Goal: Check status: Check status

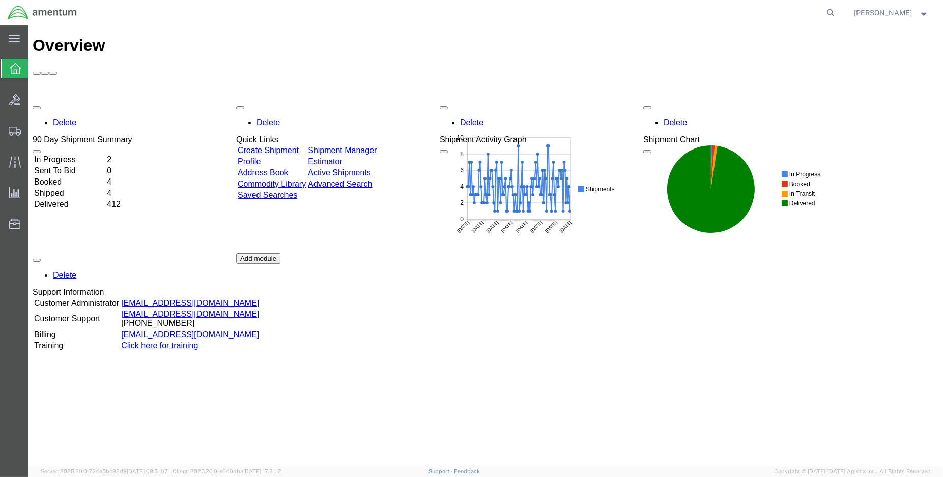
click at [62, 188] on td "Shipped" at bounding box center [70, 193] width 72 height 10
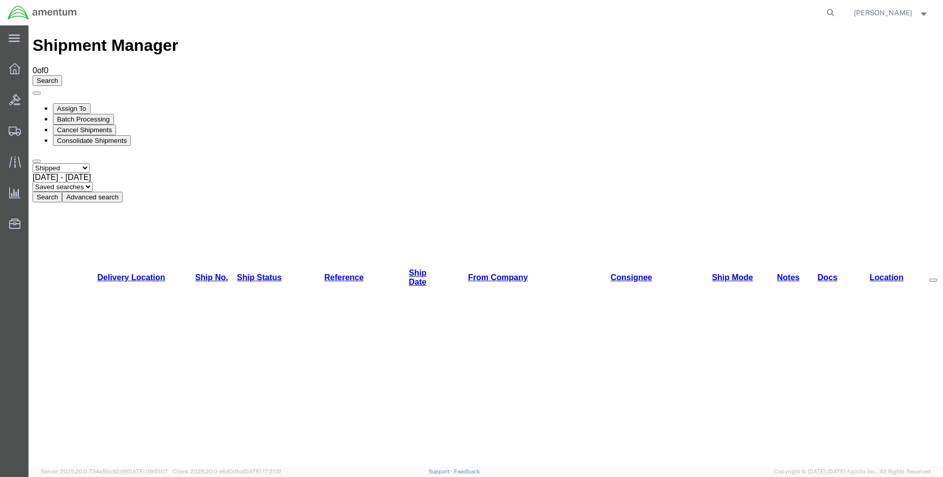
click at [62, 192] on button "Search" at bounding box center [48, 197] width 30 height 11
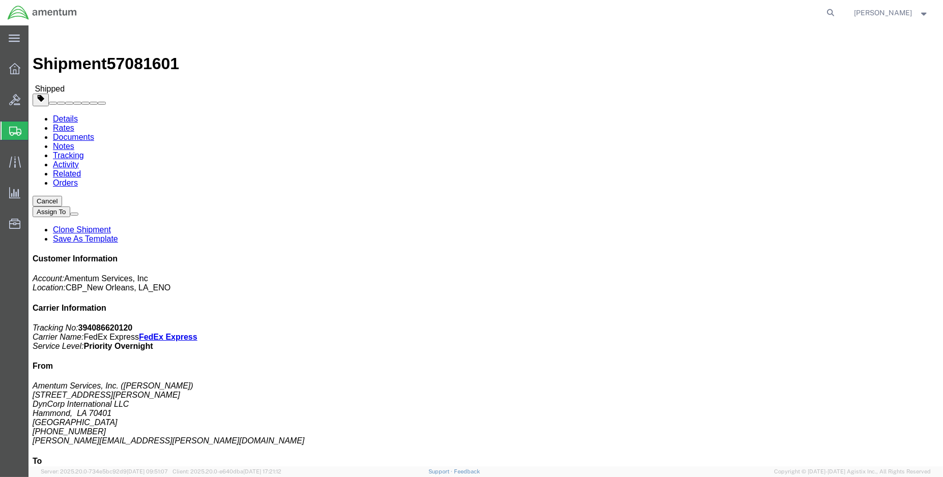
click link "Tracking"
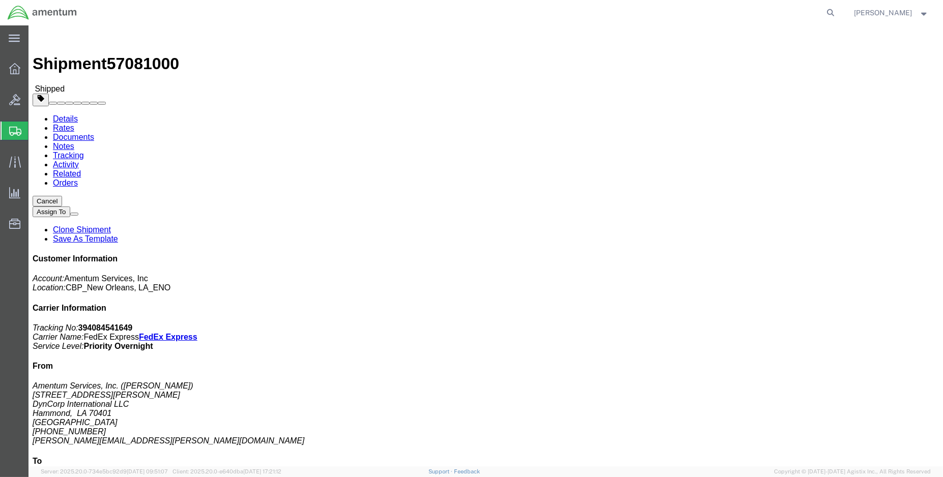
click link "Tracking"
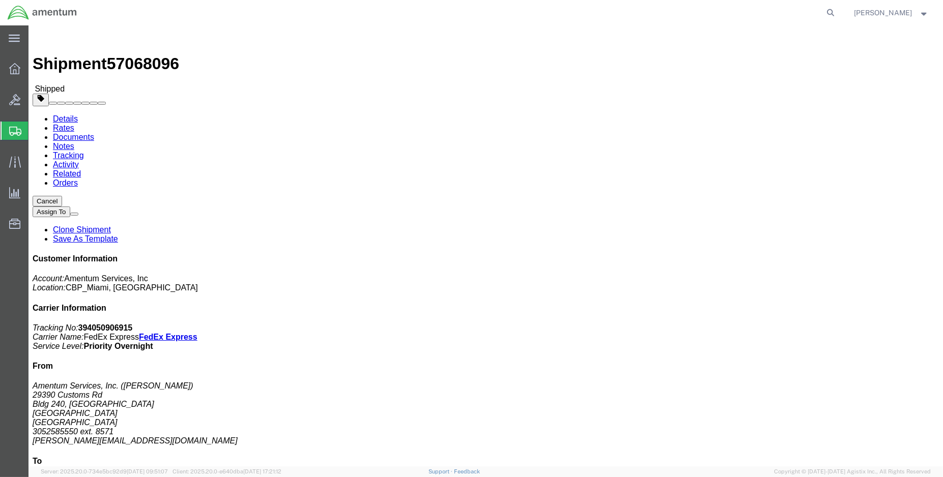
click link "Tracking"
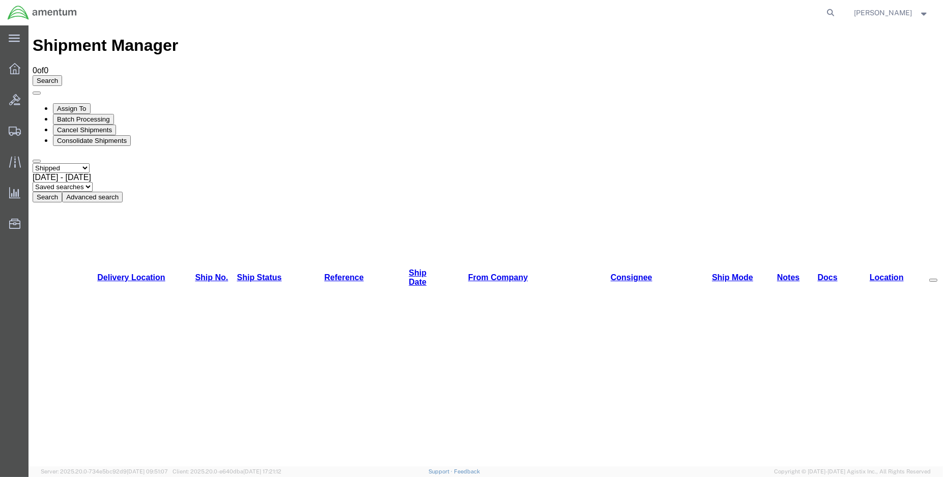
click at [62, 192] on button "Search" at bounding box center [48, 197] width 30 height 11
click at [16, 14] on img at bounding box center [42, 12] width 70 height 15
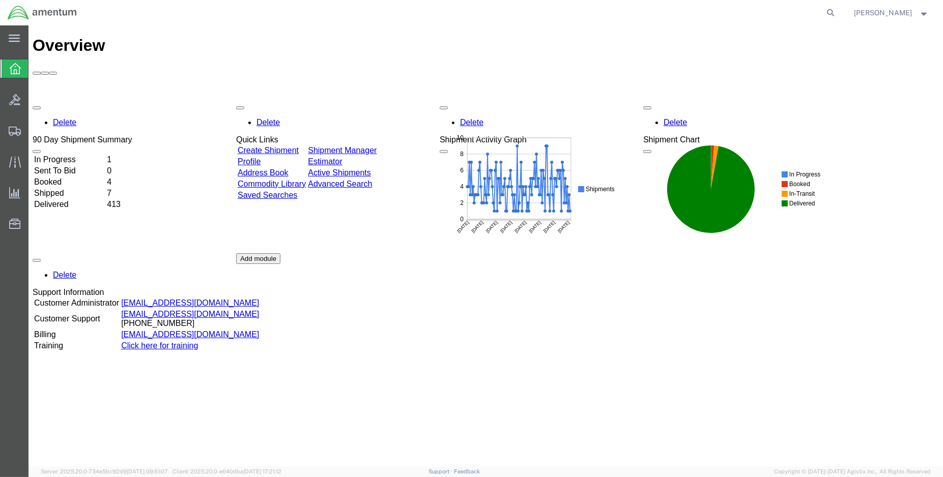
click at [76, 155] on td "In Progress" at bounding box center [70, 160] width 72 height 10
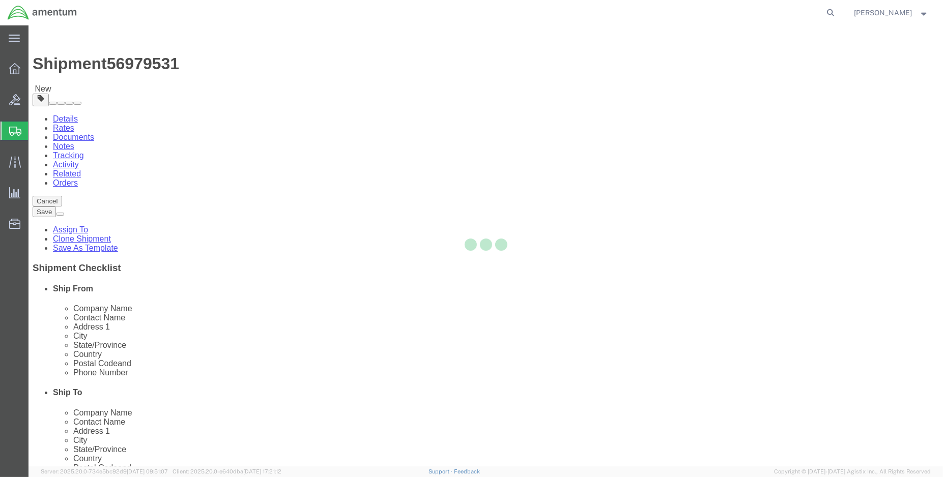
select select "49932"
select select "49930"
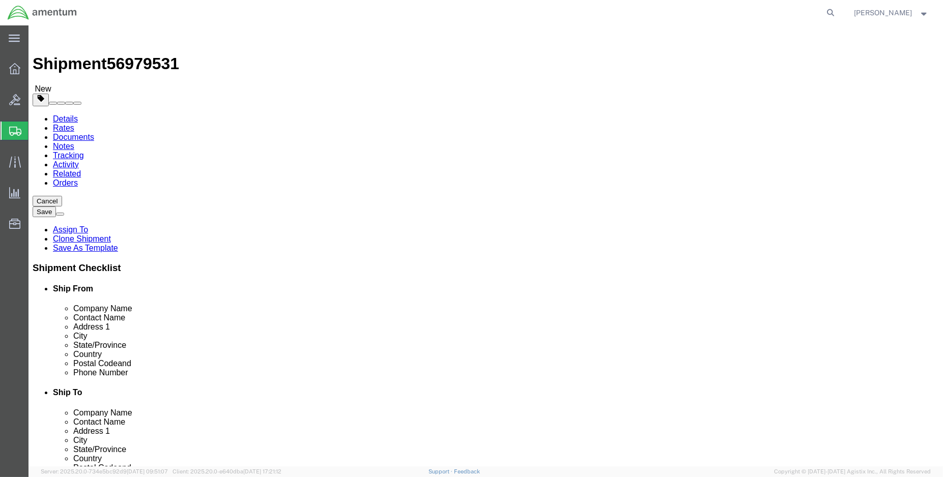
click button "Cancel"
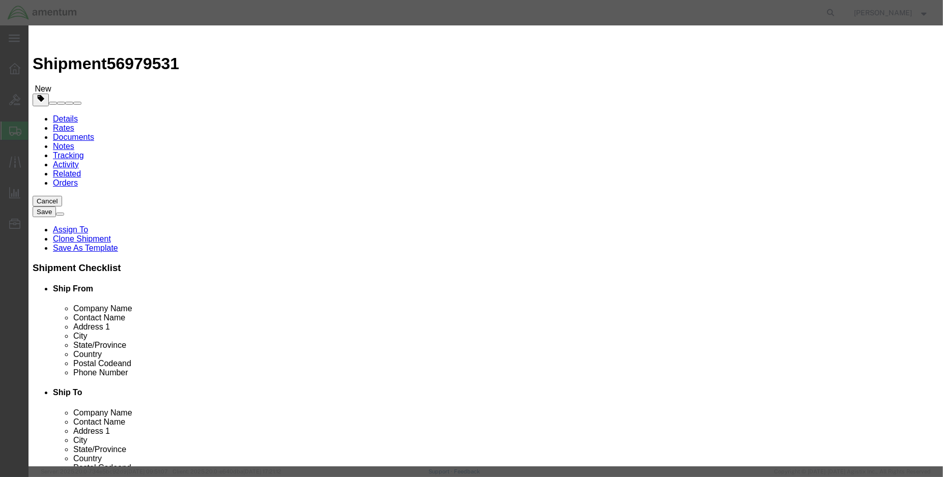
click button "Yes"
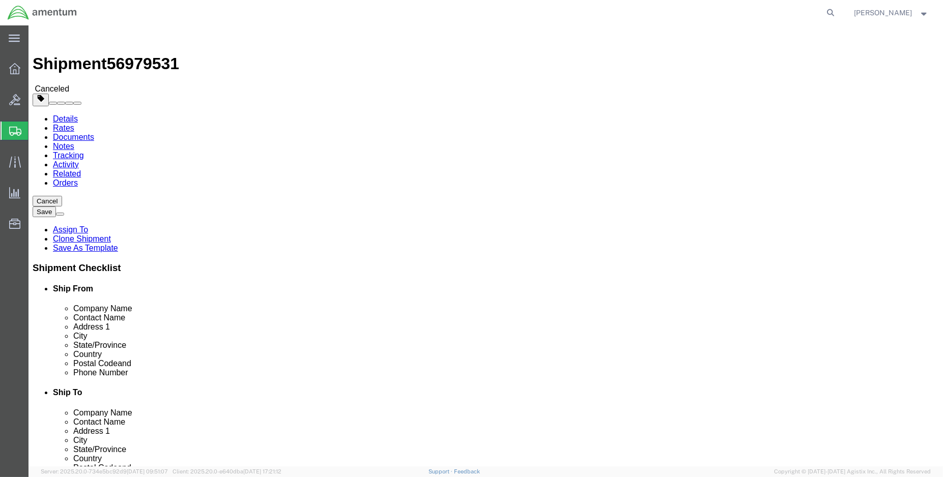
click at [18, 14] on img at bounding box center [42, 12] width 70 height 15
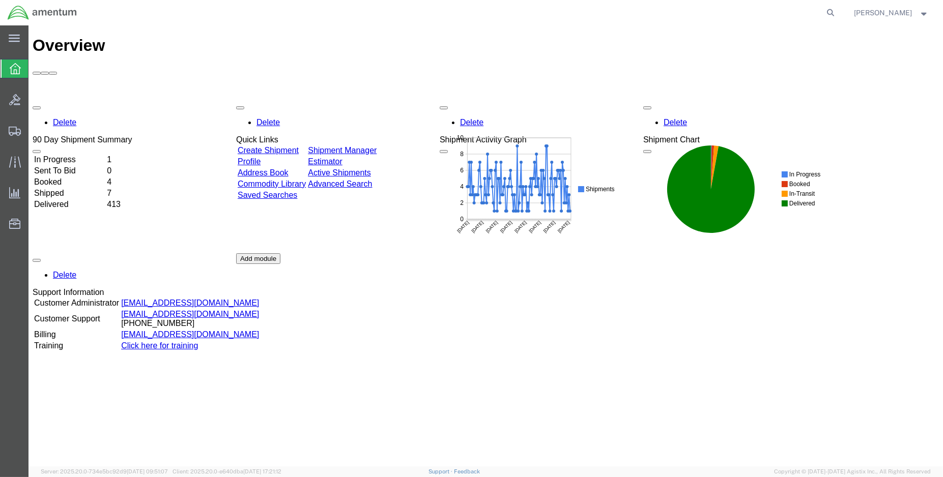
click at [72, 177] on td "Booked" at bounding box center [70, 182] width 72 height 10
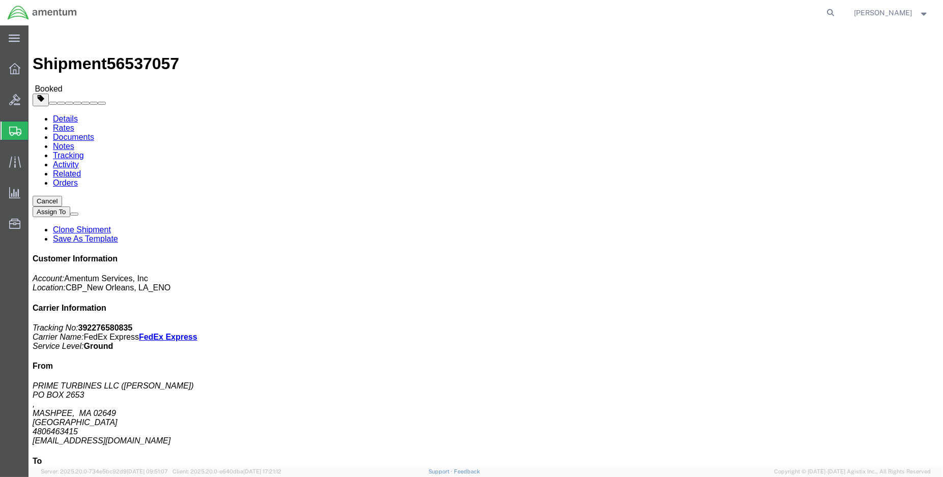
click at [16, 11] on img at bounding box center [42, 12] width 70 height 15
